Goal: Task Accomplishment & Management: Use online tool/utility

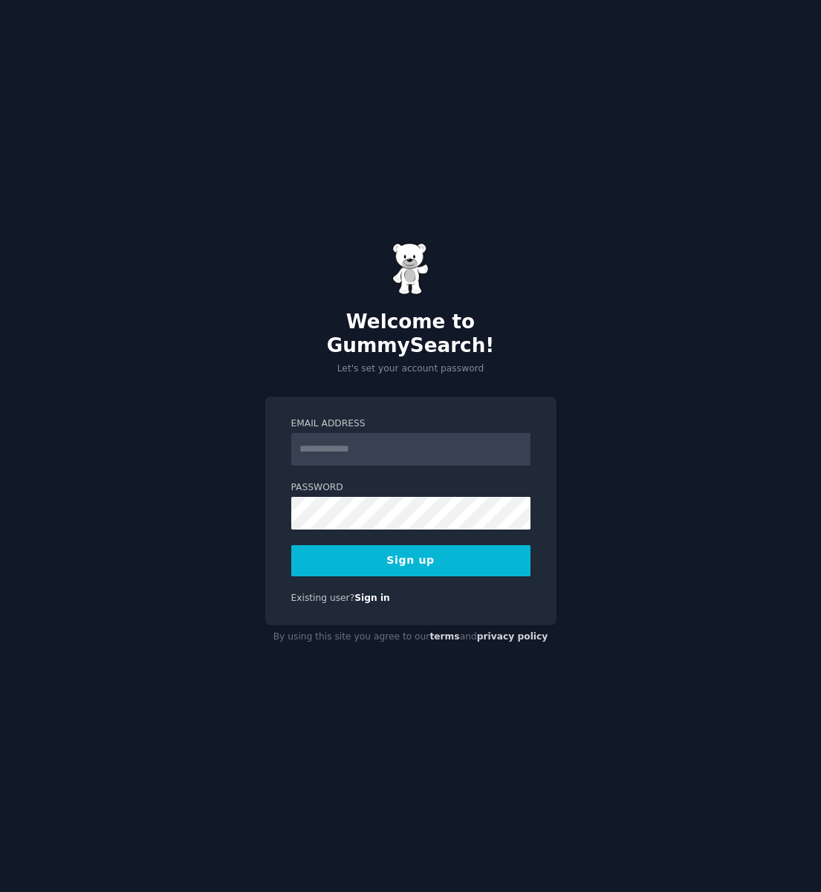
click at [428, 444] on input "Email Address" at bounding box center [410, 449] width 239 height 33
type input "**********"
click at [370, 593] on link "Sign in" at bounding box center [372, 598] width 36 height 10
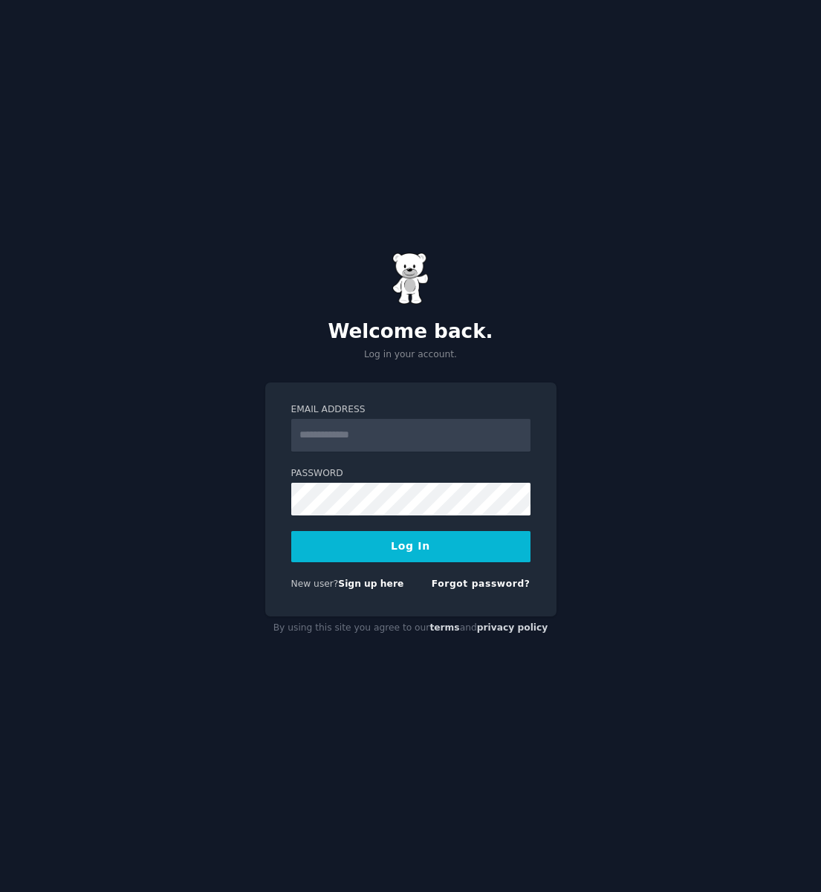
click at [394, 428] on input "Email Address" at bounding box center [410, 435] width 239 height 33
click at [364, 587] on link "Sign up here" at bounding box center [370, 583] width 65 height 10
click at [453, 440] on input "Email Address" at bounding box center [410, 435] width 239 height 33
type input "**********"
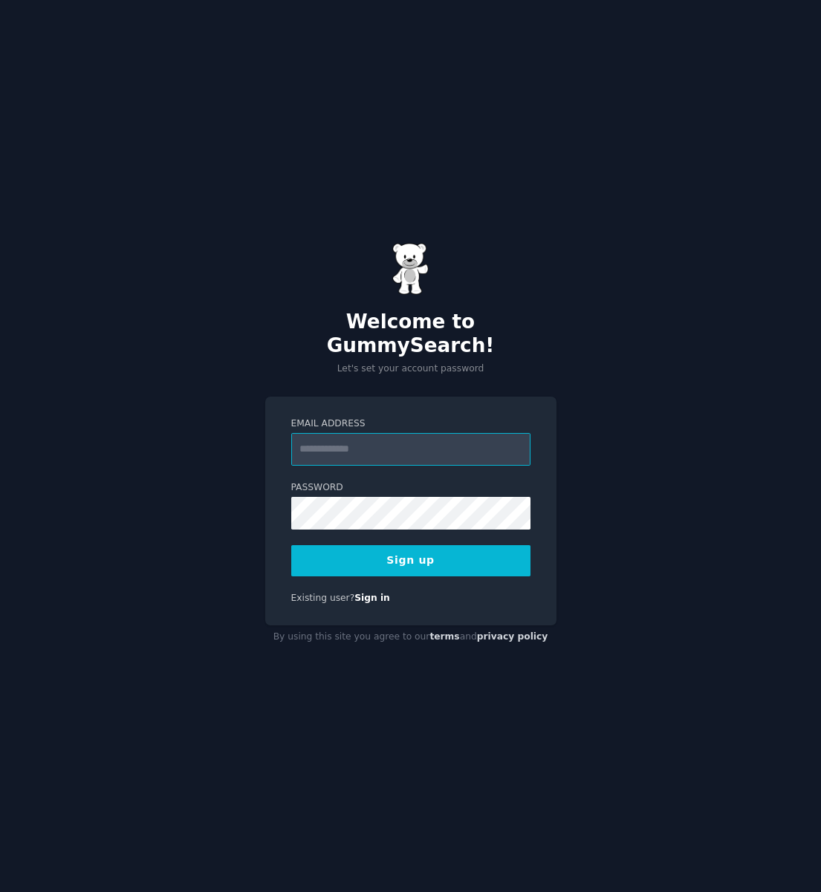
click at [430, 433] on input "Email Address" at bounding box center [410, 449] width 239 height 33
type input "**********"
click at [431, 555] on button "Sign up" at bounding box center [410, 560] width 239 height 31
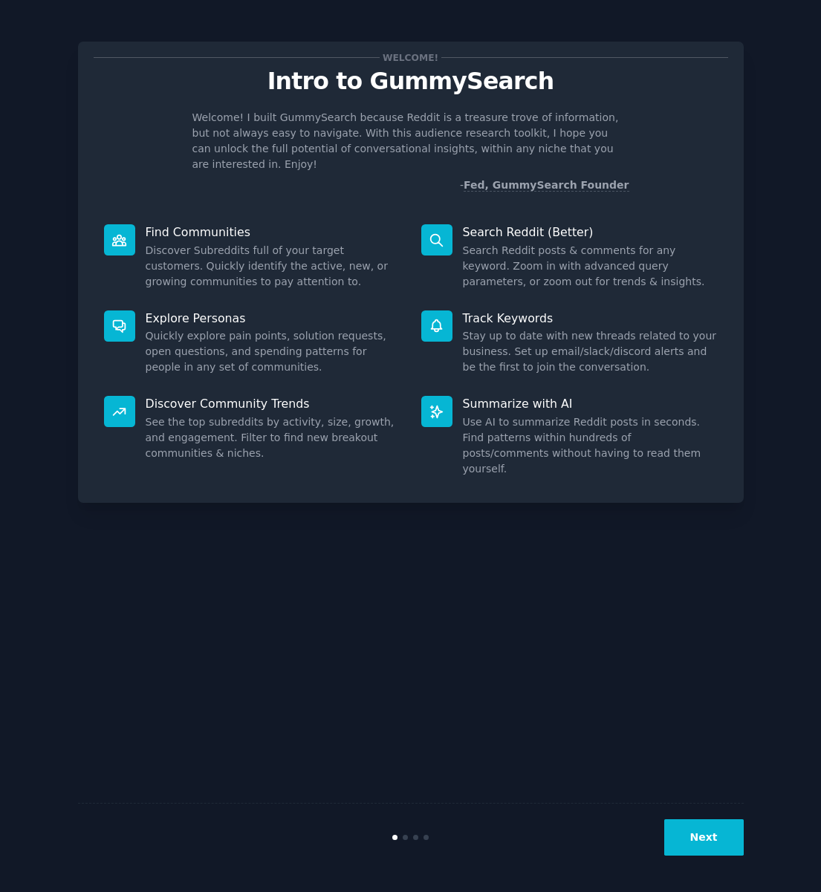
click at [431, 555] on div "Welcome! Intro to GummySearch Welcome! I built GummySearch because Reddit is a …" at bounding box center [410, 446] width 665 height 850
click at [509, 243] on dd "Search Reddit posts & comments for any keyword. Zoom in with advanced query par…" at bounding box center [590, 266] width 255 height 47
click at [709, 842] on button "Next" at bounding box center [703, 837] width 79 height 36
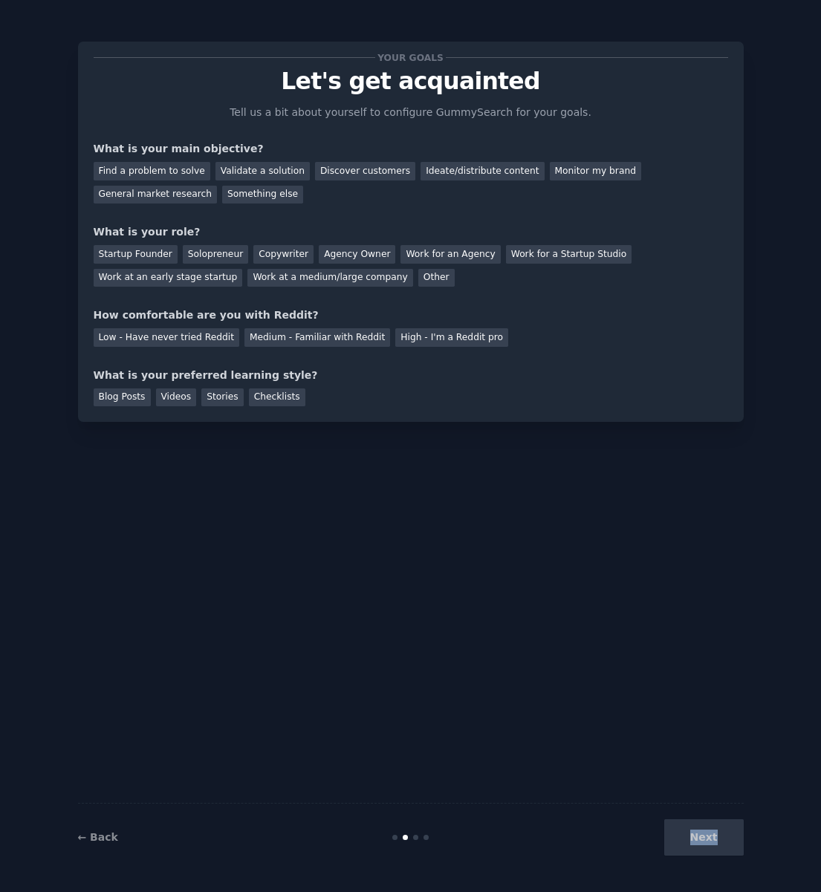
click at [709, 842] on div "Next" at bounding box center [632, 837] width 222 height 36
click at [523, 630] on div "Your goals Let's get acquainted Tell us a bit about yourself to configure Gummy…" at bounding box center [410, 446] width 665 height 850
click at [178, 173] on div "Find a problem to solve" at bounding box center [152, 171] width 117 height 19
click at [221, 171] on div "Validate a solution" at bounding box center [262, 171] width 94 height 19
click at [156, 169] on div "Find a problem to solve" at bounding box center [152, 171] width 117 height 19
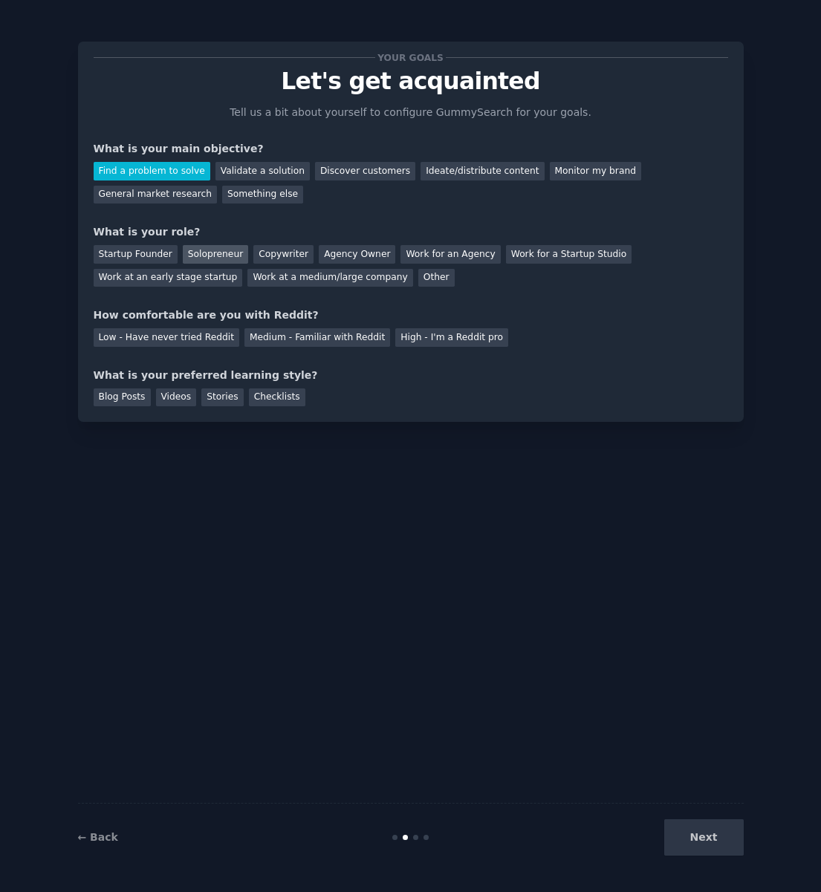
click at [208, 253] on div "Solopreneur" at bounding box center [215, 254] width 65 height 19
click at [212, 341] on div "Low - Have never tried Reddit" at bounding box center [167, 337] width 146 height 19
click at [121, 399] on div "Blog Posts" at bounding box center [122, 397] width 57 height 19
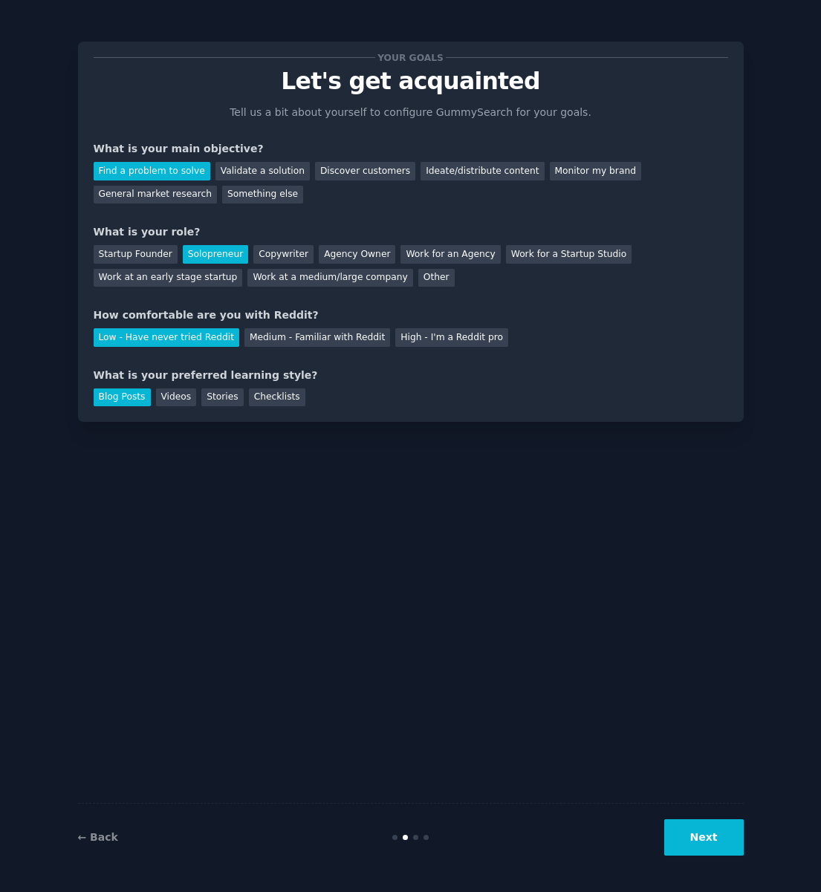
click at [697, 819] on button "Next" at bounding box center [703, 837] width 79 height 36
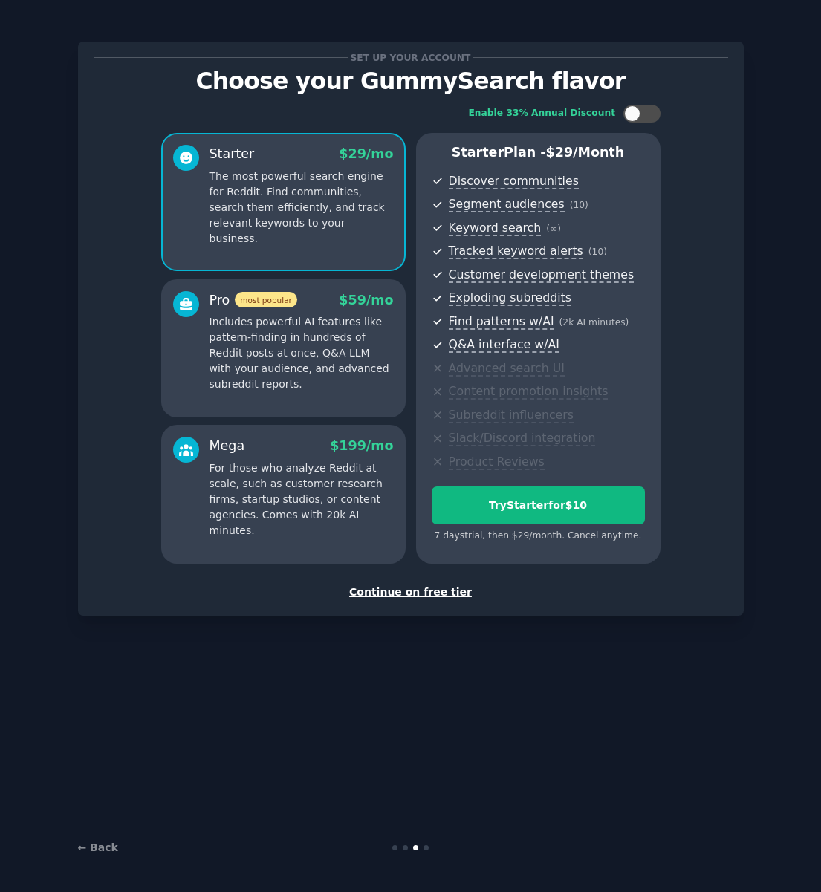
click at [725, 232] on div "Enable 33% Annual Discount Starter $ 29 /mo The most powerful search engine for…" at bounding box center [411, 334] width 634 height 480
click at [430, 598] on div "Continue on free tier" at bounding box center [411, 592] width 634 height 16
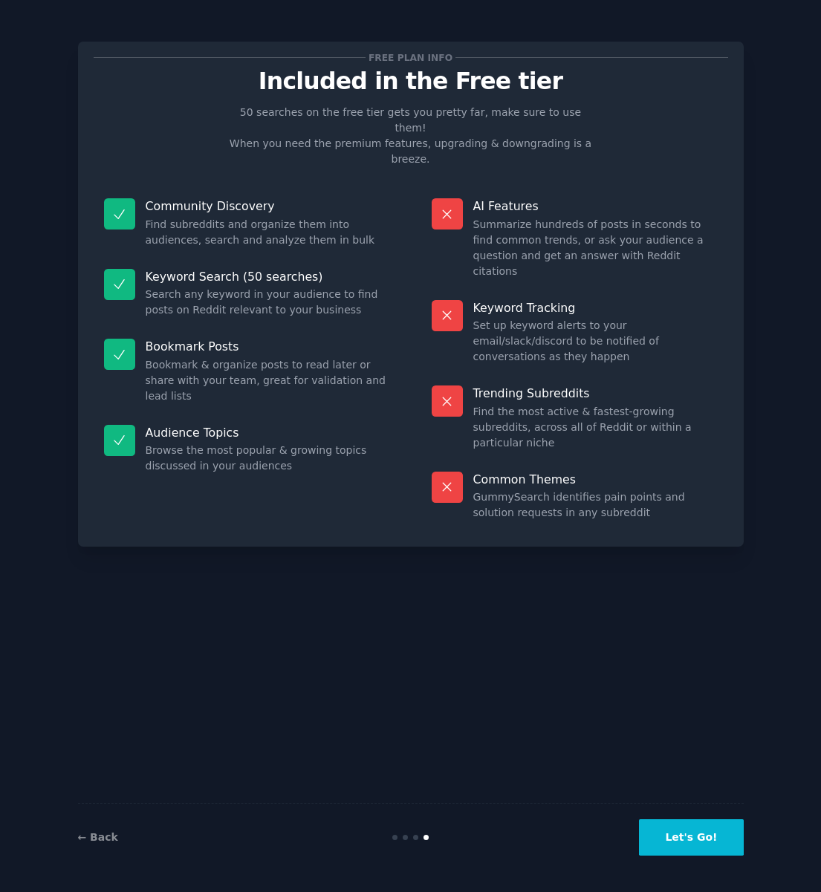
click at [714, 846] on button "Let's Go!" at bounding box center [691, 837] width 104 height 36
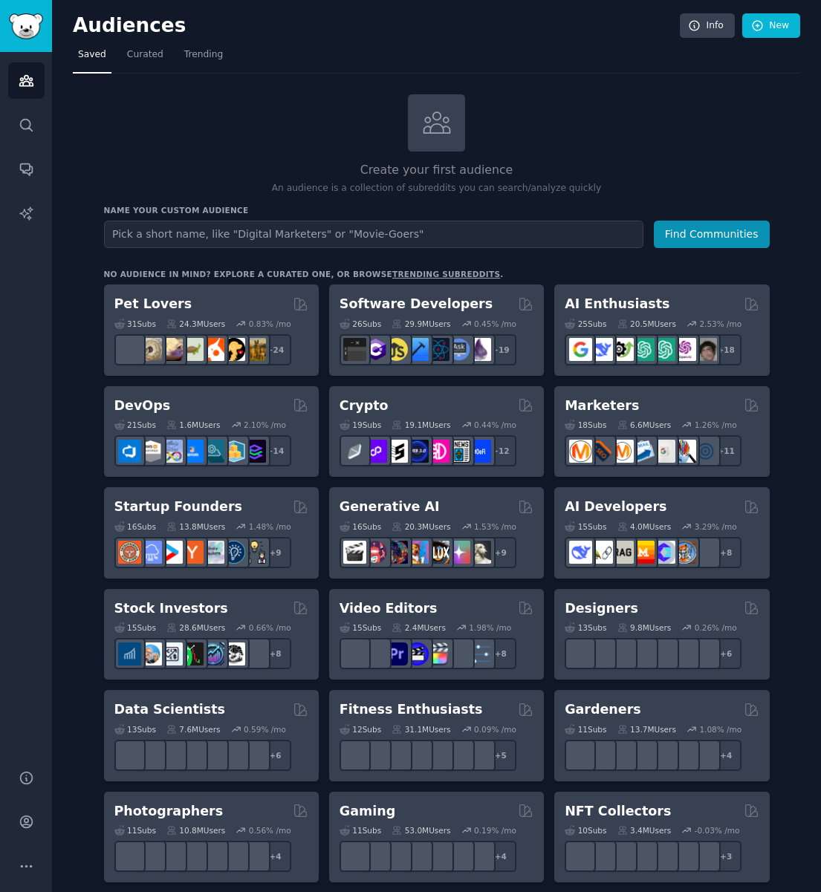
click at [273, 235] on input "text" at bounding box center [373, 234] width 539 height 27
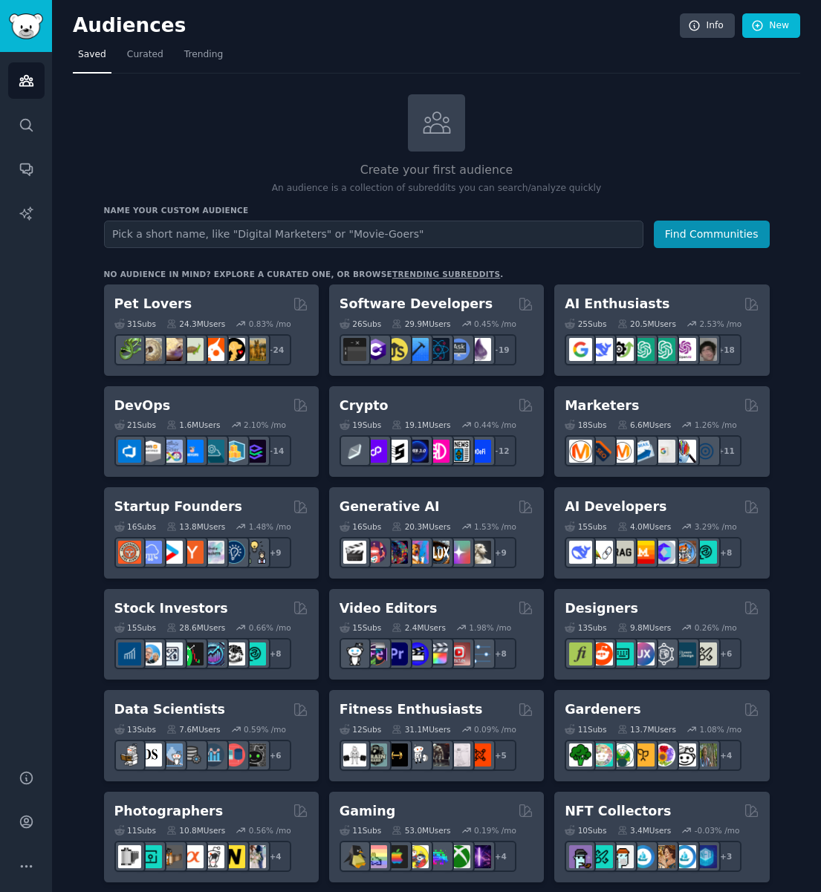
click at [207, 240] on input "text" at bounding box center [373, 234] width 539 height 27
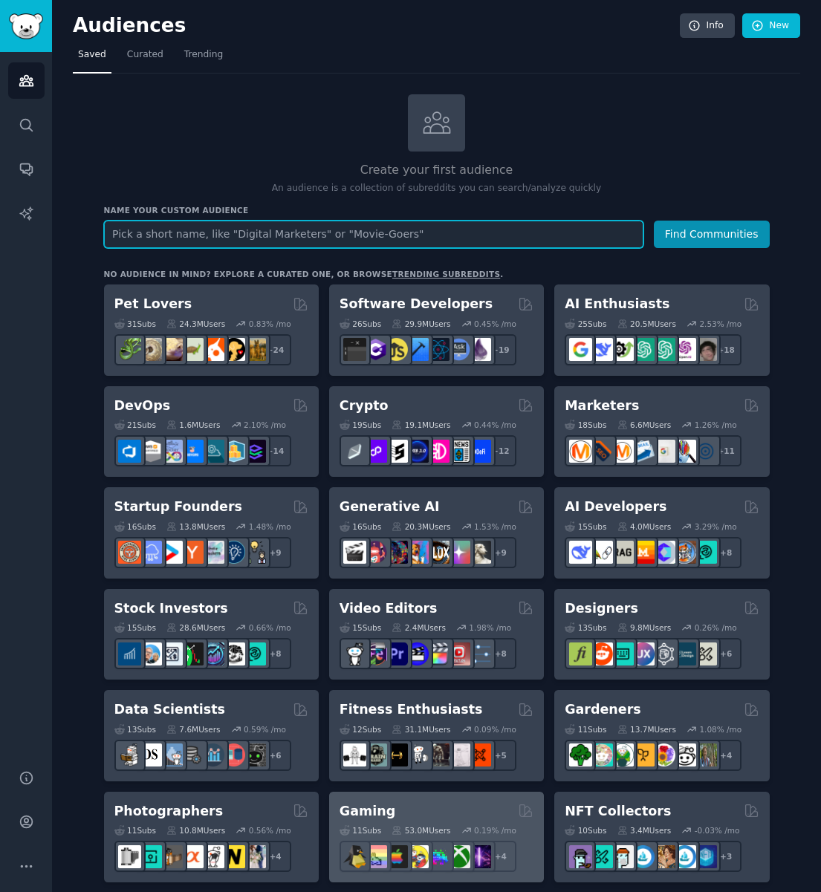
paste input "r/[GEOGRAPHIC_DATA]"
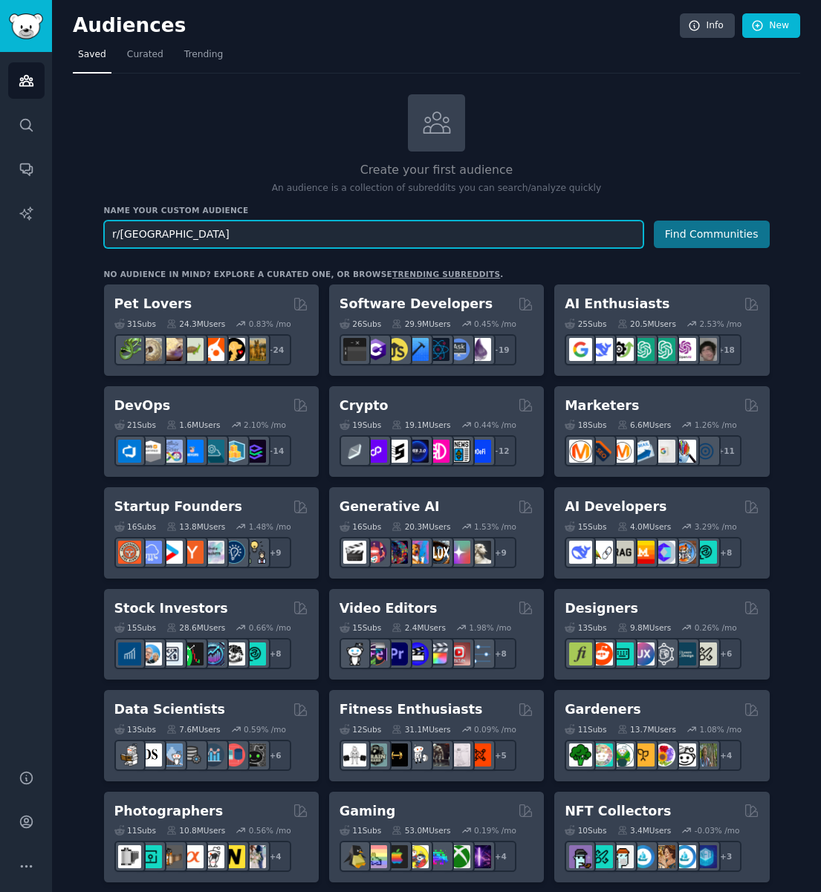
type input "r/[GEOGRAPHIC_DATA]"
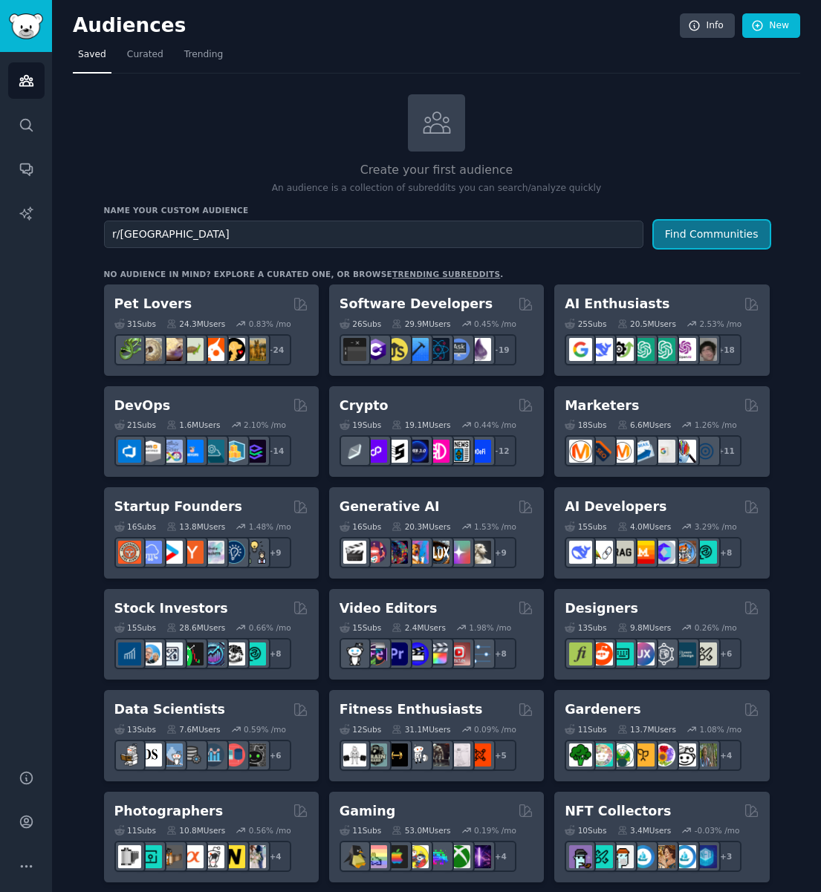
click at [695, 244] on button "Find Communities" at bounding box center [711, 234] width 116 height 27
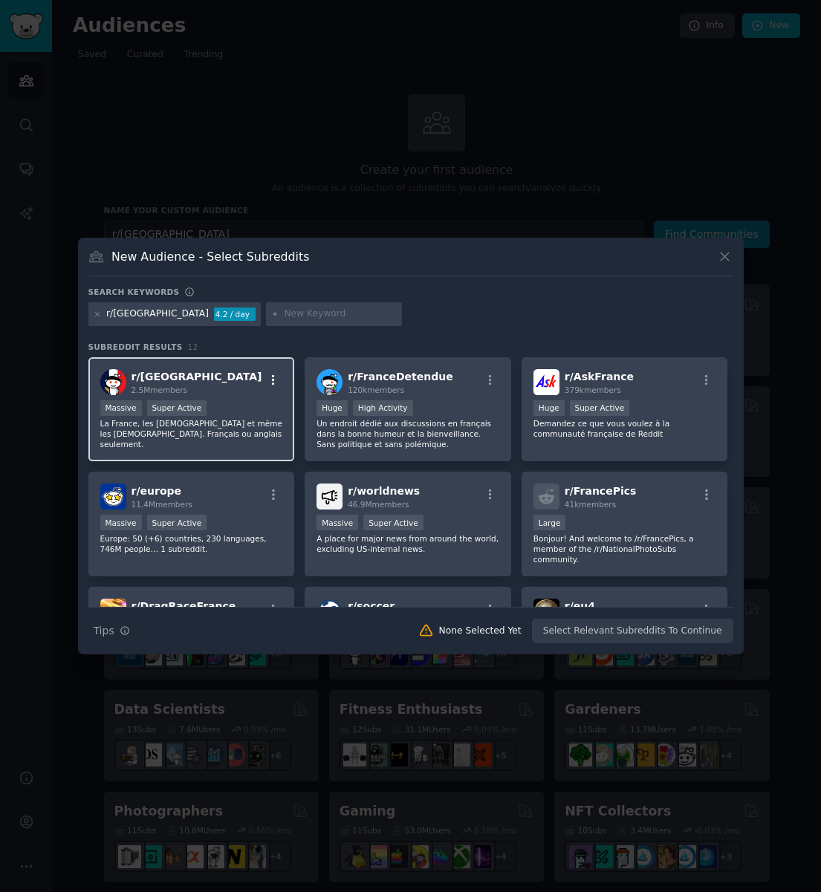
click at [272, 377] on icon "button" at bounding box center [273, 379] width 3 height 10
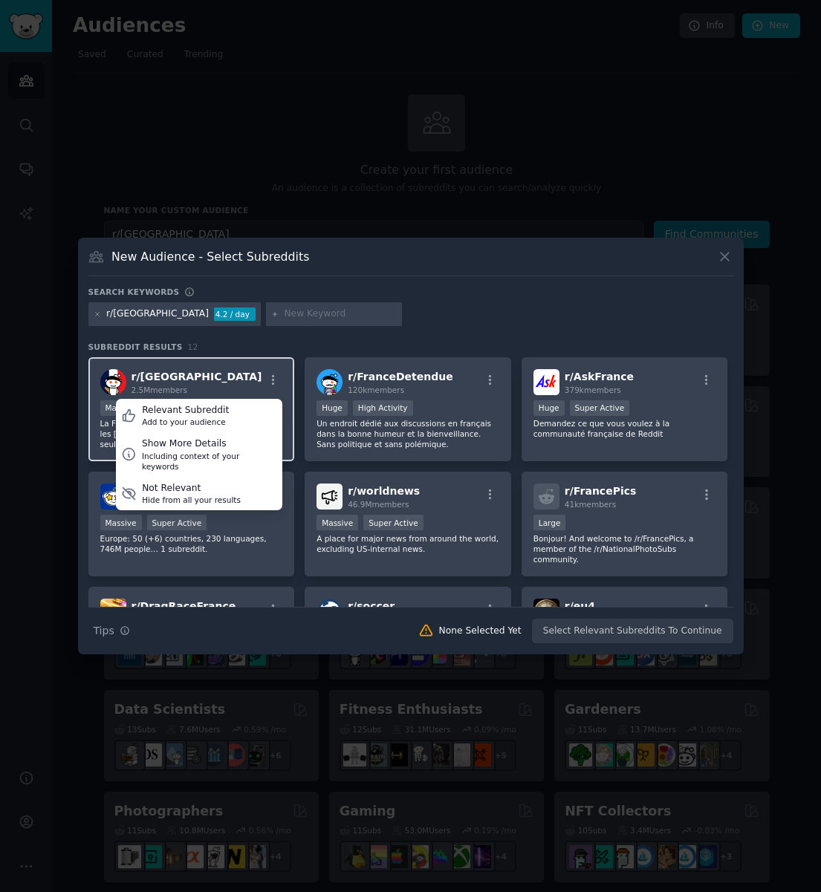
click at [243, 377] on div "r/ [GEOGRAPHIC_DATA] 2.5M members Relevant Subreddit Add to your audience Show …" at bounding box center [191, 382] width 183 height 26
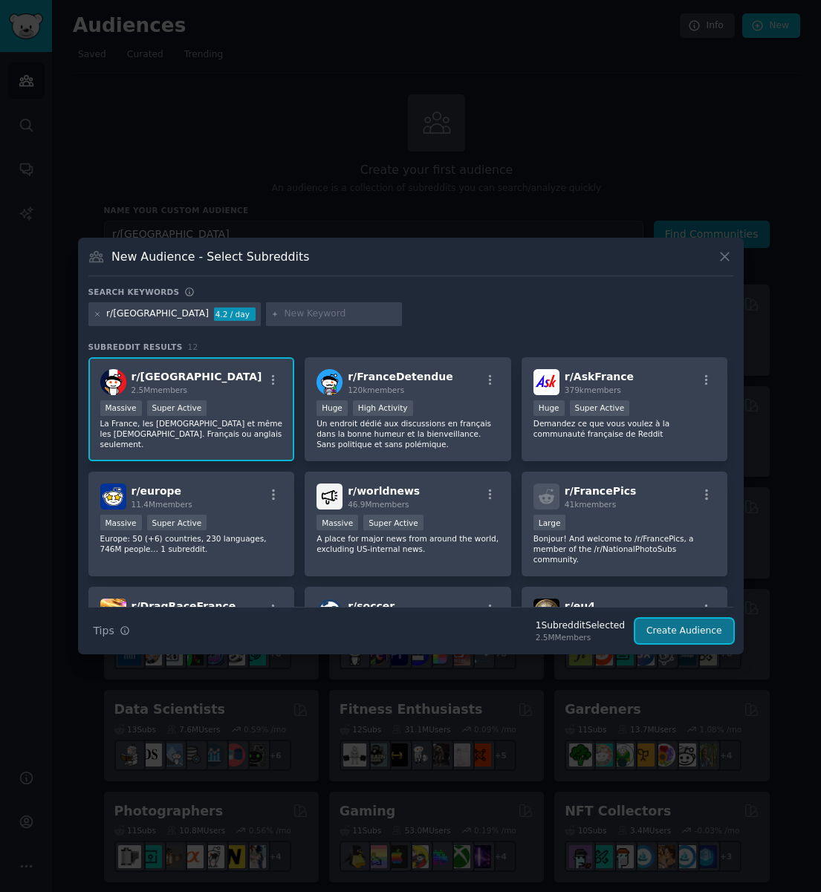
click at [677, 637] on button "Create Audience" at bounding box center [684, 631] width 98 height 25
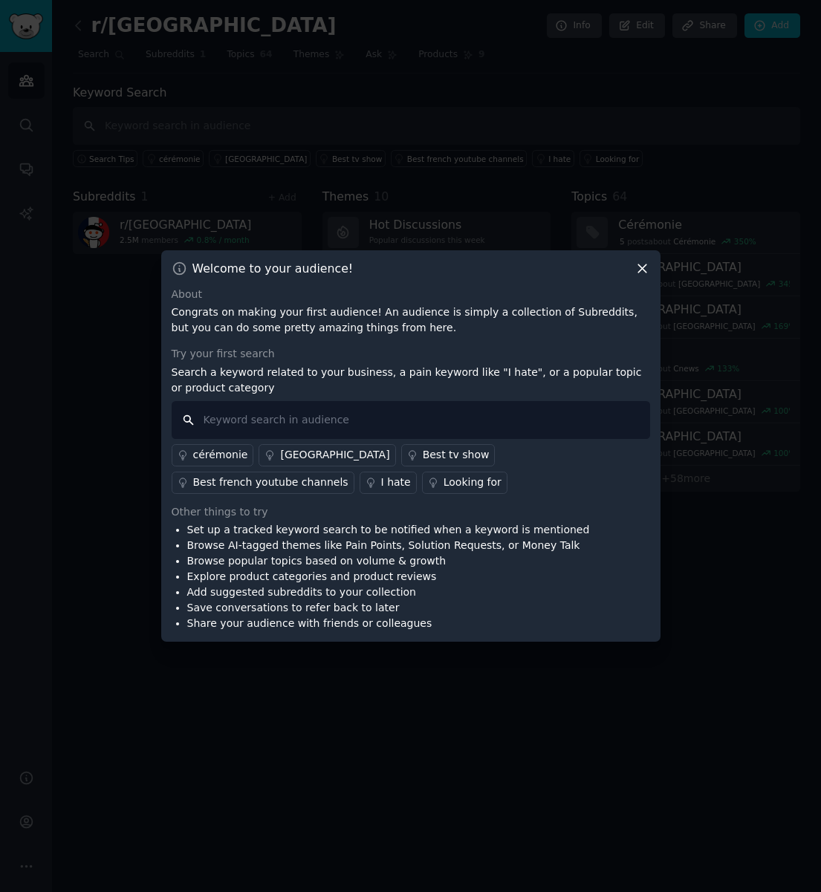
click at [334, 421] on input "text" at bounding box center [411, 420] width 478 height 38
paste input "r/sysadmin"
type input "r/sysadmin"
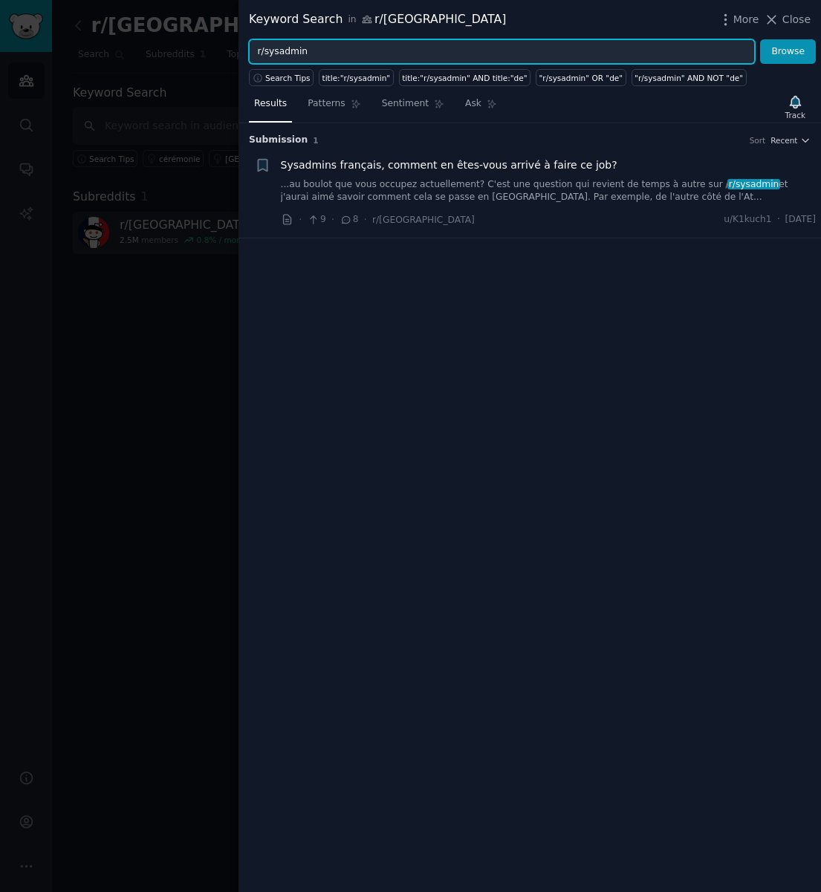
click at [351, 45] on input "r/sysadmin" at bounding box center [502, 51] width 506 height 25
paste input "Productivity"
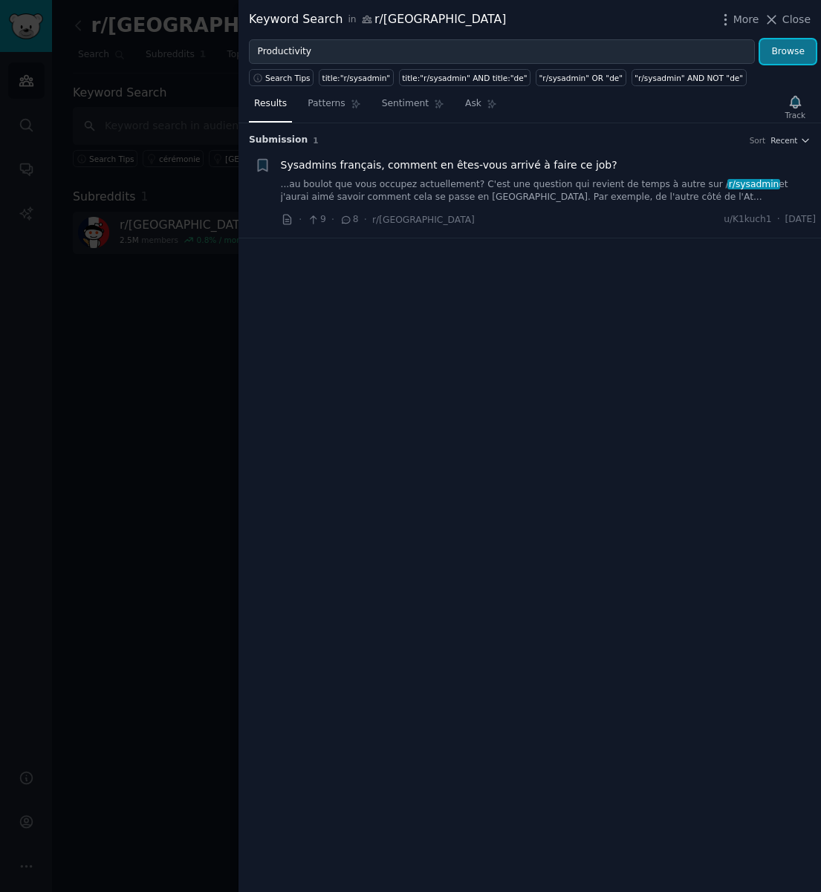
click at [779, 53] on button "Browse" at bounding box center [788, 51] width 56 height 25
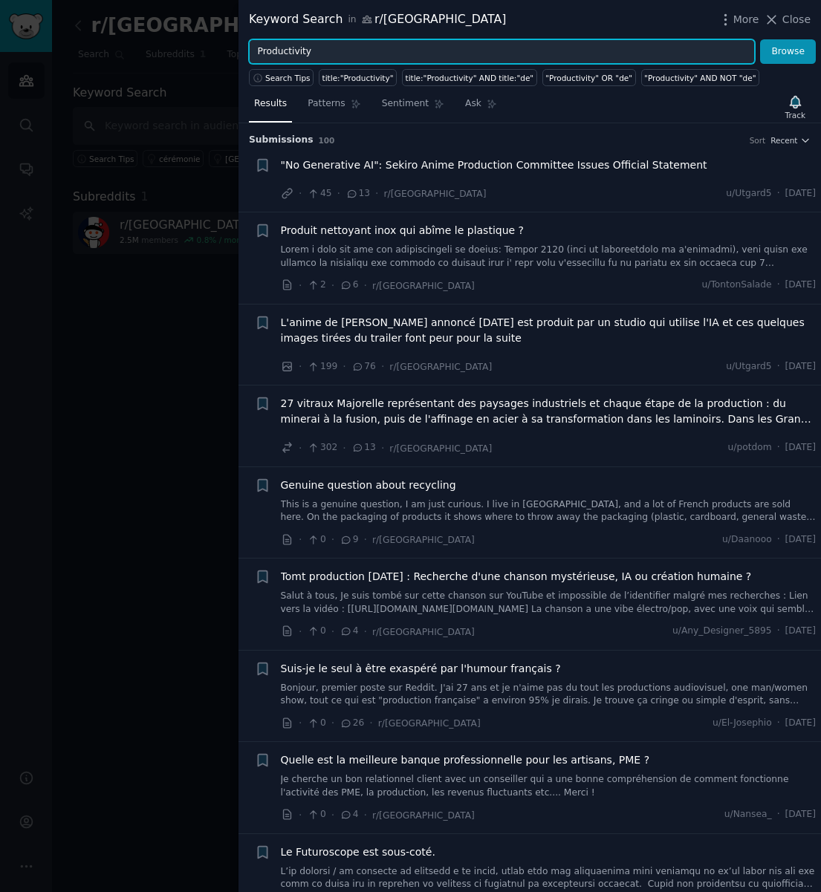
click at [371, 42] on input "Productivity" at bounding box center [502, 51] width 506 height 25
click at [760, 39] on button "Browse" at bounding box center [788, 51] width 56 height 25
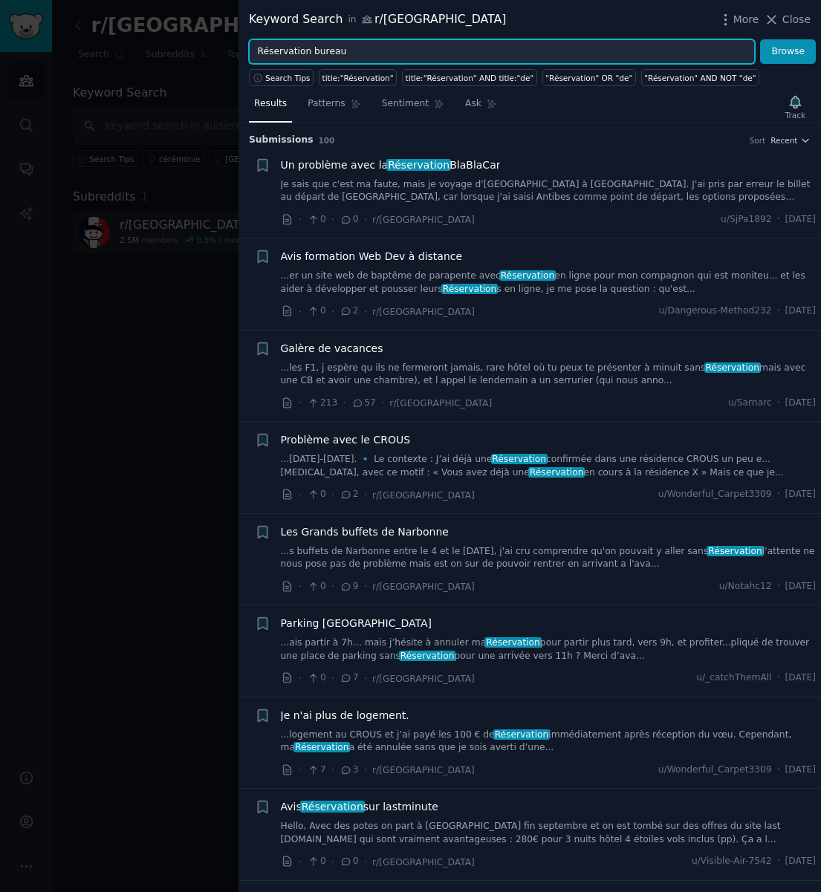
click at [760, 39] on button "Browse" at bounding box center [788, 51] width 56 height 25
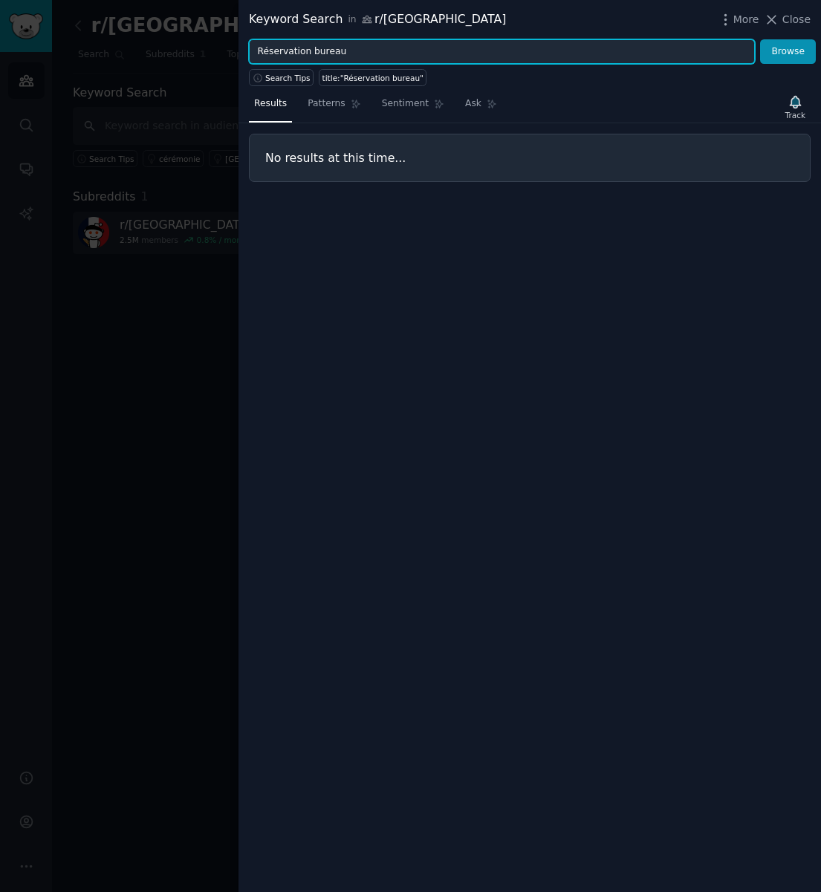
drag, startPoint x: 313, startPoint y: 53, endPoint x: 198, endPoint y: 40, distance: 115.9
click at [198, 40] on div "Keyword Search in r/[GEOGRAPHIC_DATA] More Close Réservation bureau Browse Sear…" at bounding box center [410, 446] width 821 height 892
click at [760, 39] on button "Browse" at bounding box center [788, 51] width 56 height 25
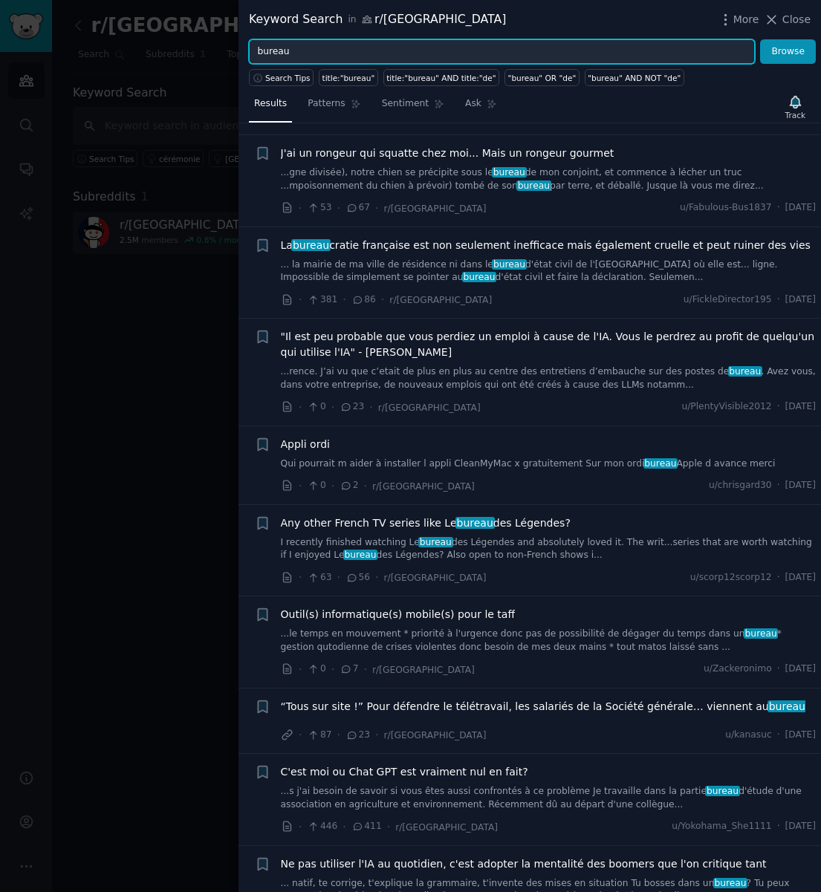
scroll to position [1100, 0]
click at [426, 55] on input "bureau" at bounding box center [502, 51] width 506 height 25
type input "coworking"
click at [760, 39] on button "Browse" at bounding box center [788, 51] width 56 height 25
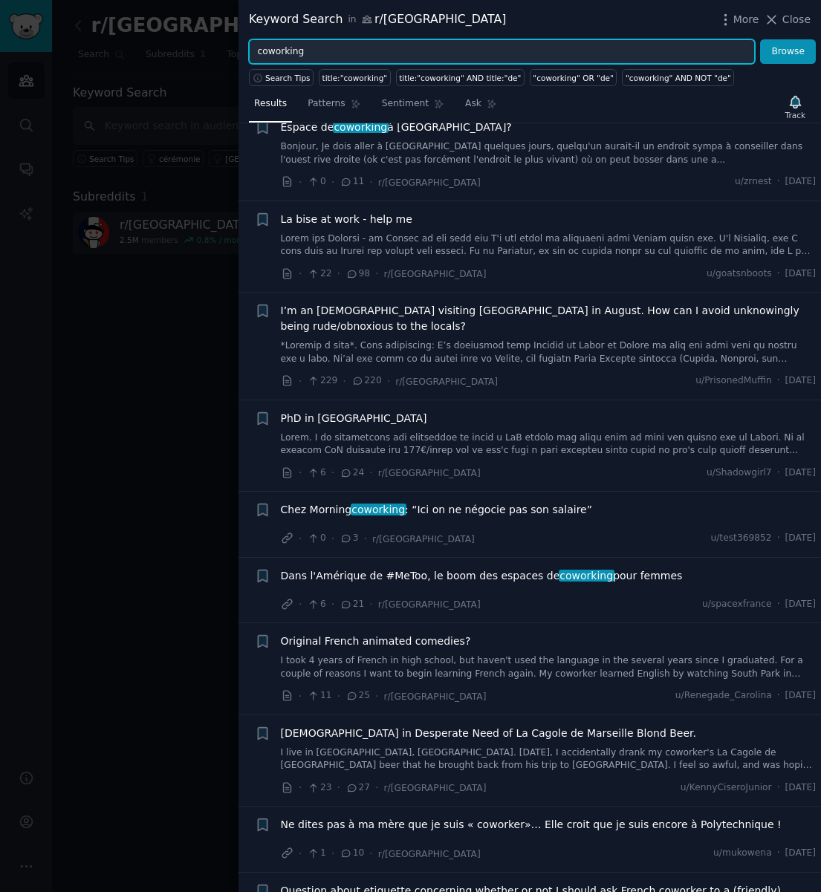
scroll to position [2497, 0]
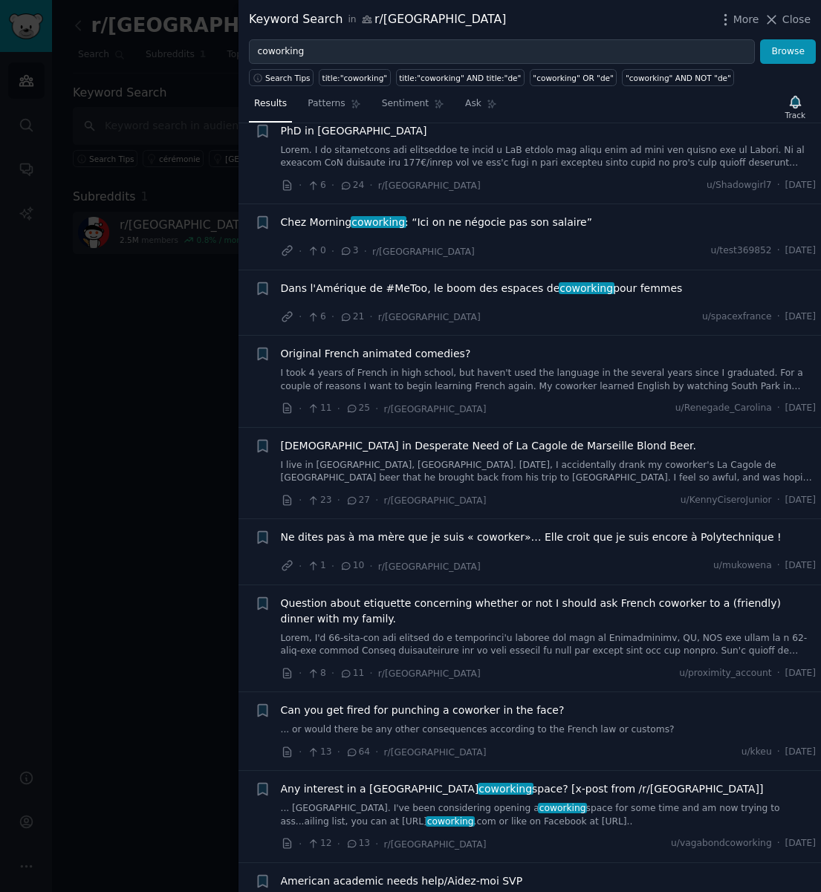
click at [177, 633] on div at bounding box center [410, 446] width 821 height 892
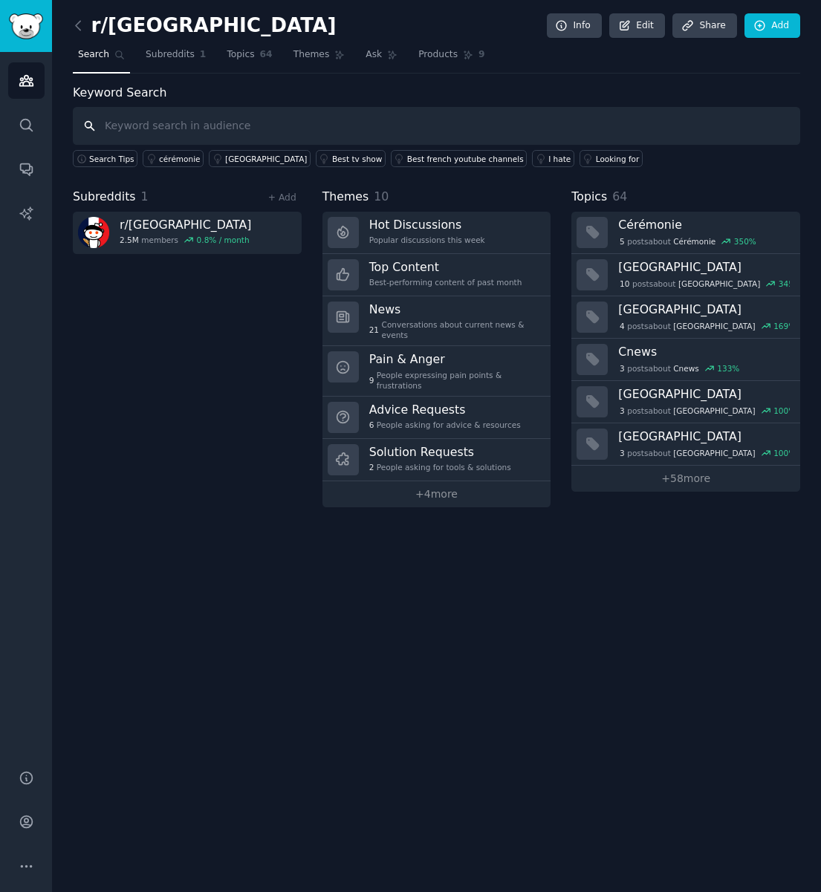
paste input "freelanceFr"
type input "freelanceFr"
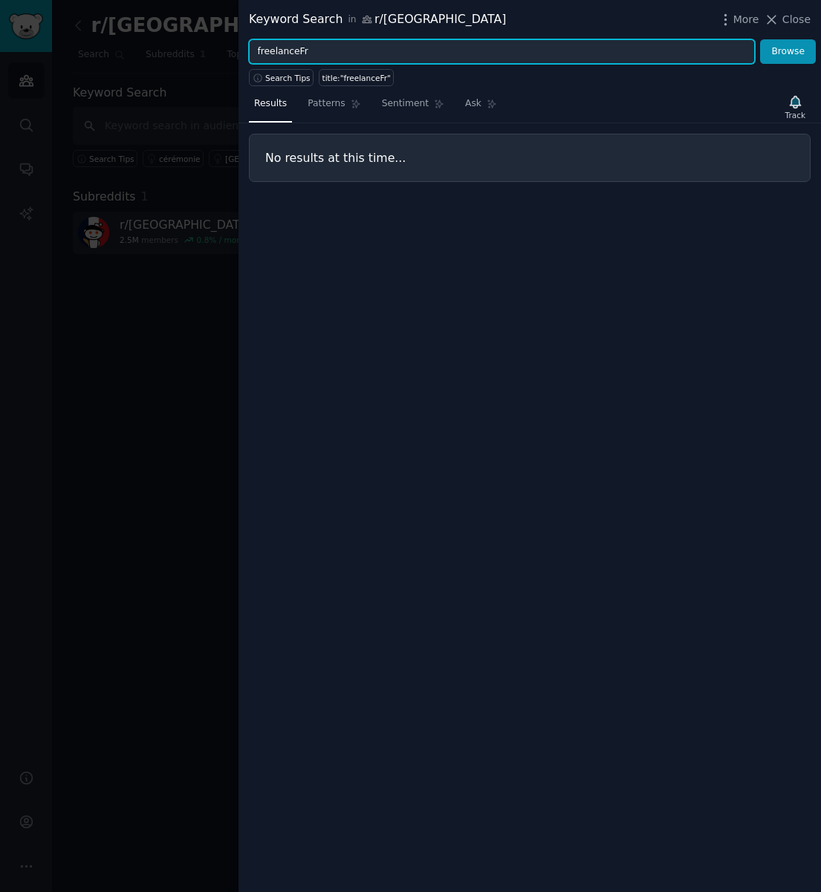
click at [332, 45] on input "freelanceFr" at bounding box center [502, 51] width 506 height 25
click at [328, 46] on input "freelanceFr" at bounding box center [502, 51] width 506 height 25
type input "freelance"
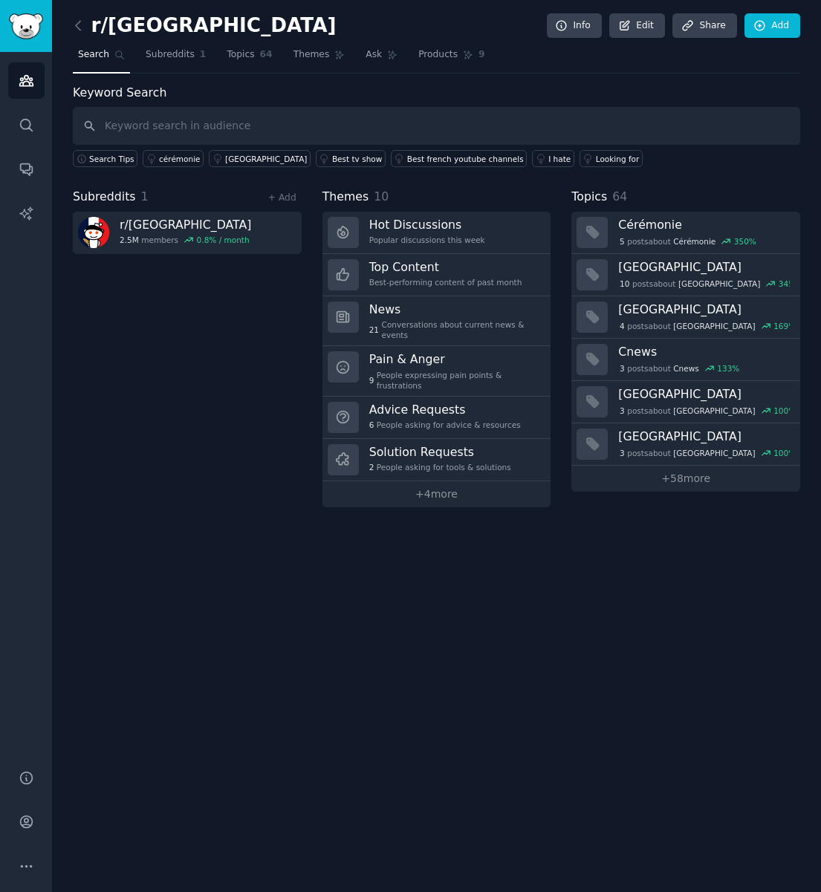
click at [191, 278] on div "Subreddits 1 + Add r/ [GEOGRAPHIC_DATA] 2.5M members 0.8 % / month" at bounding box center [187, 347] width 229 height 319
click at [764, 28] on icon at bounding box center [759, 25] width 13 height 13
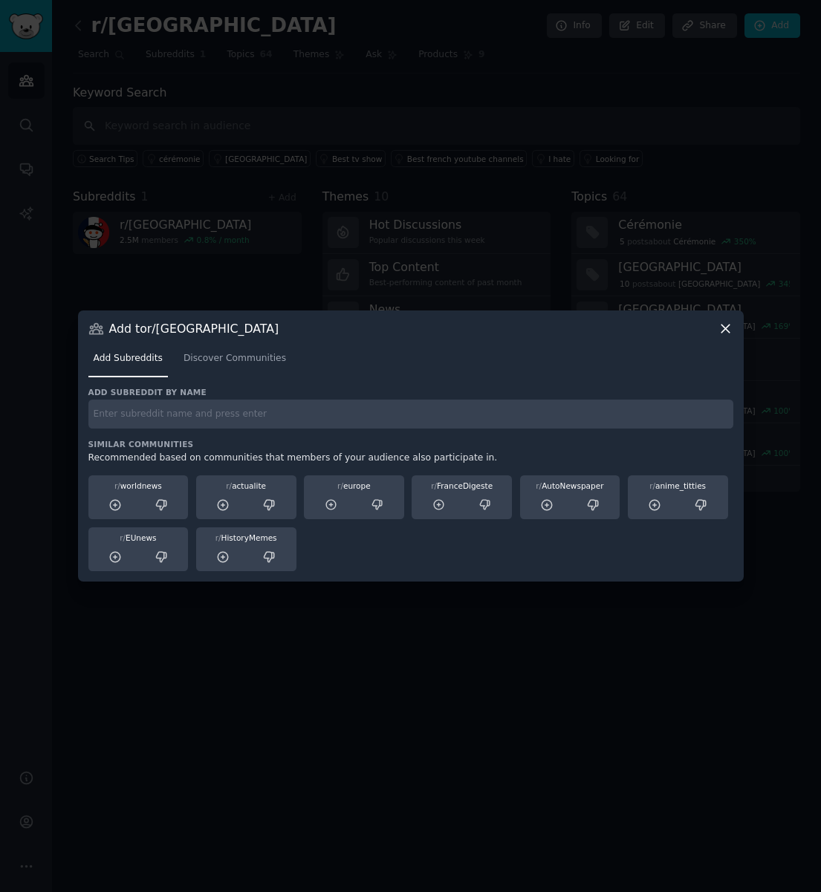
click at [319, 421] on input "text" at bounding box center [410, 414] width 645 height 29
paste input "freelanceFr"
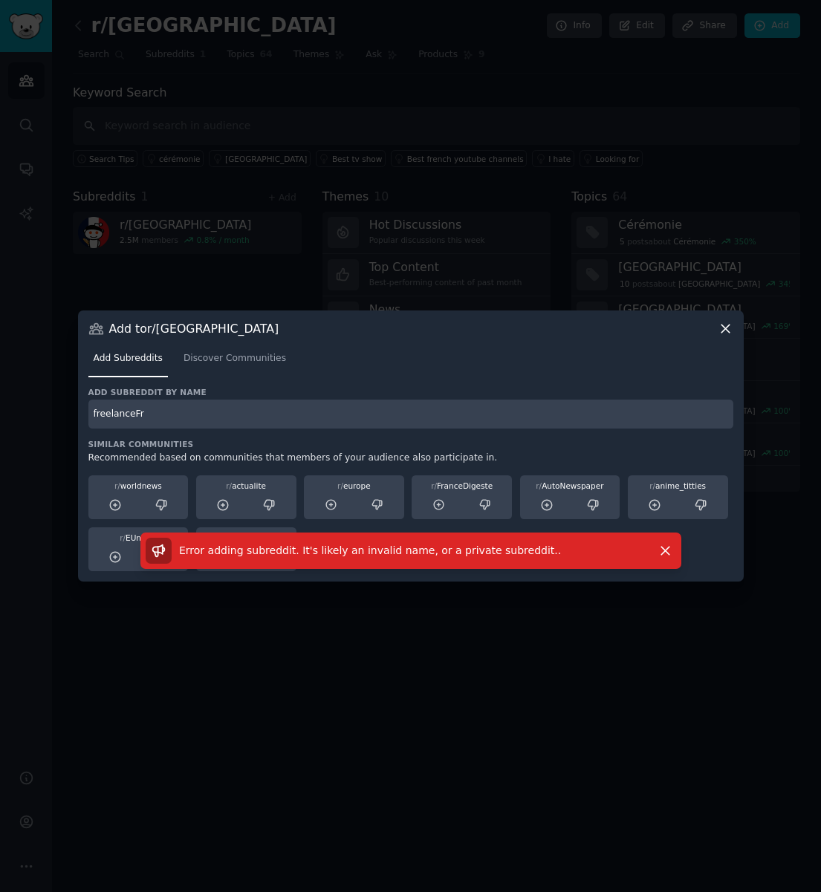
click at [307, 422] on input "freelanceFr" at bounding box center [410, 414] width 645 height 29
type input "freelance"
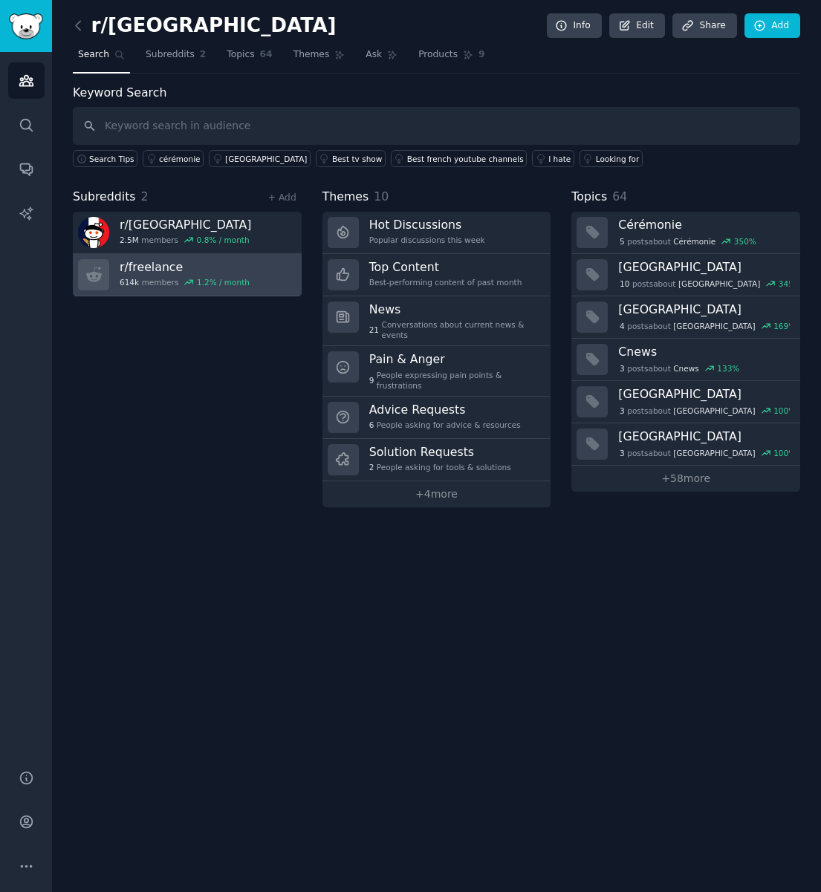
click at [244, 274] on link "r/ freelance 614k members 1.2 % / month" at bounding box center [187, 275] width 229 height 42
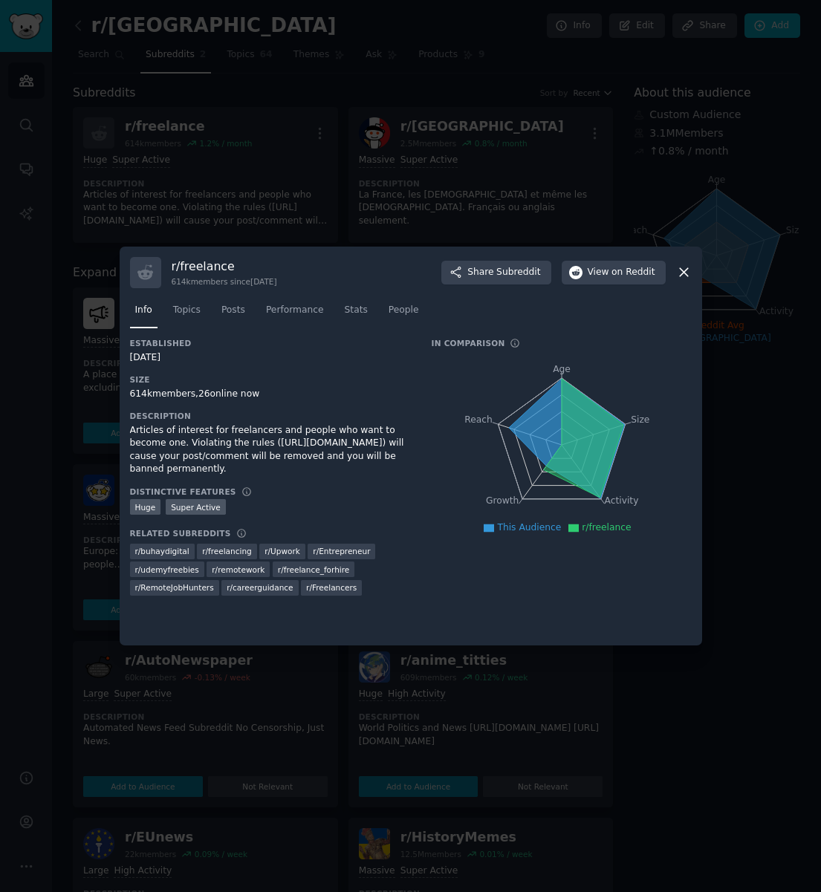
click at [686, 270] on icon at bounding box center [684, 272] width 16 height 16
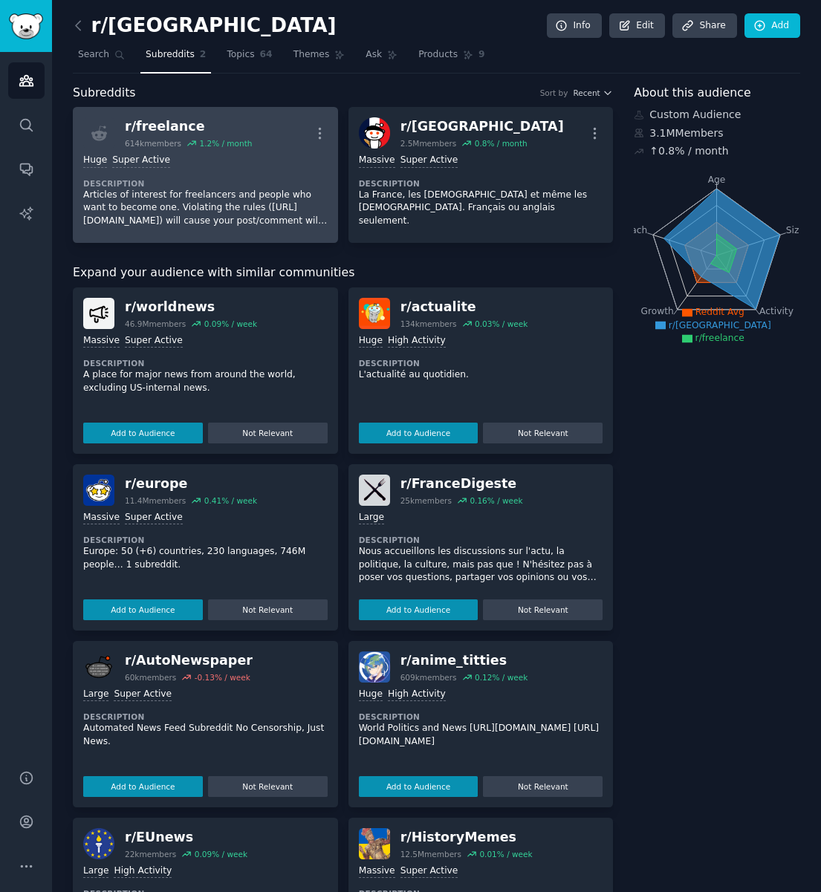
click at [257, 184] on dt "Description" at bounding box center [205, 183] width 244 height 10
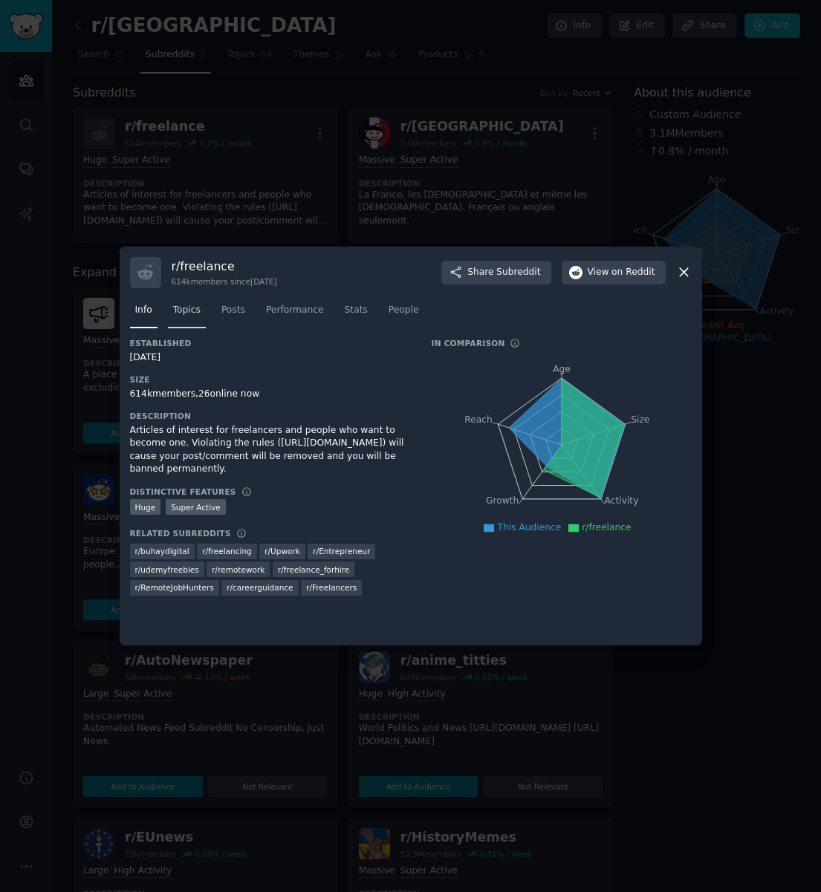
click at [181, 318] on link "Topics" at bounding box center [187, 314] width 38 height 30
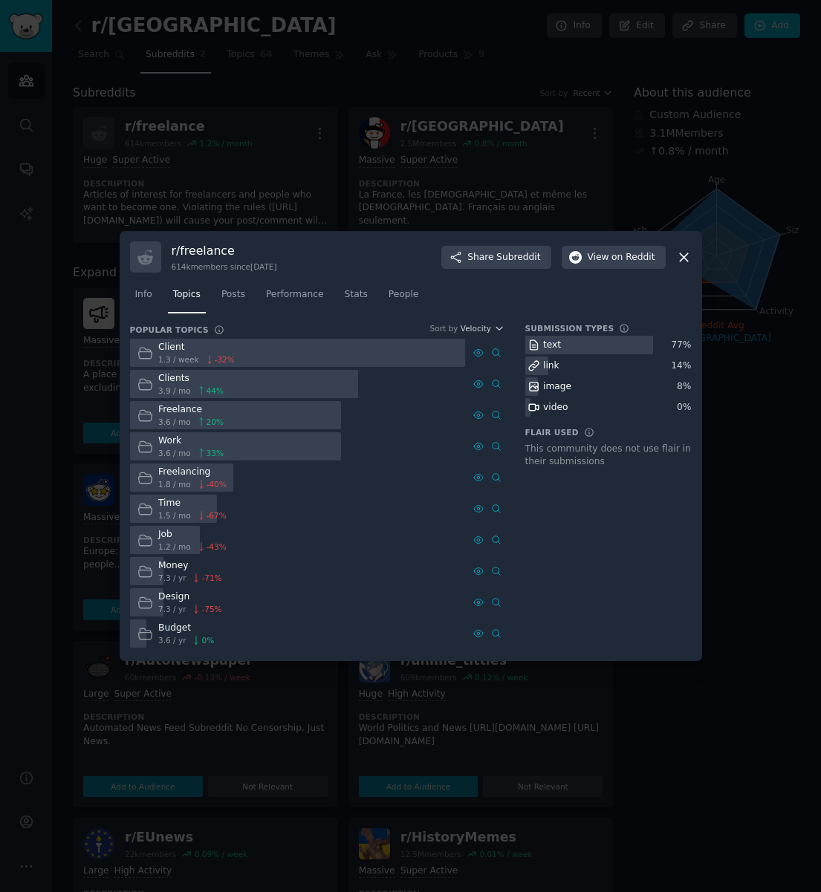
click at [173, 385] on span "3.9 / mo" at bounding box center [174, 390] width 33 height 10
click at [235, 300] on span "Posts" at bounding box center [233, 294] width 24 height 13
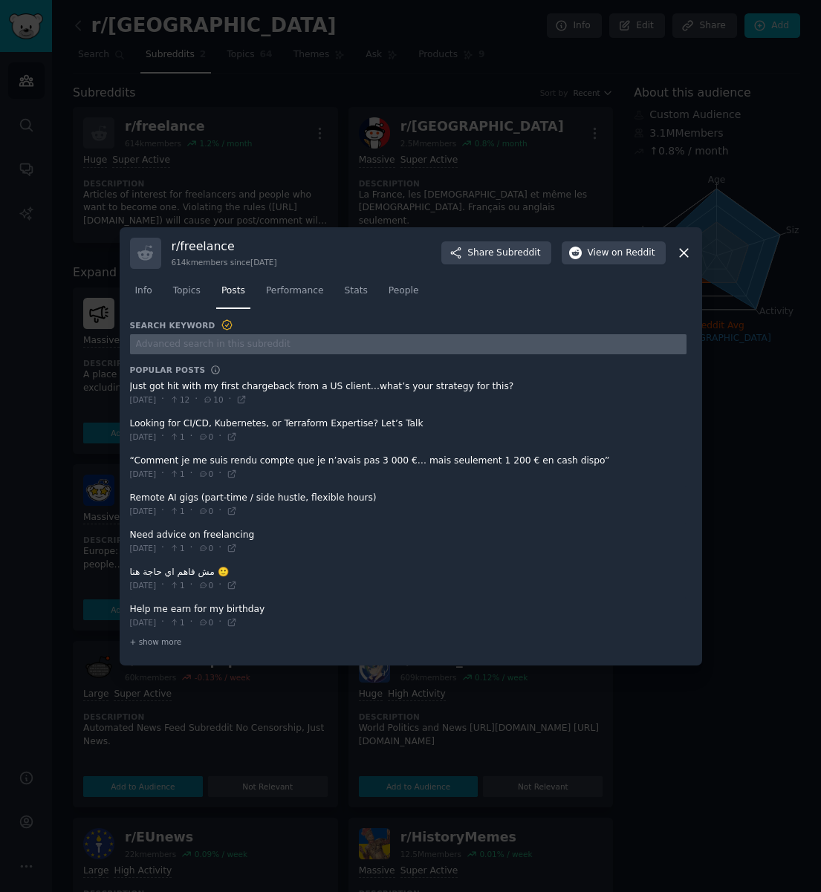
click at [454, 353] on input "text" at bounding box center [408, 344] width 556 height 20
type input "coworking"
